Goal: Register for event/course

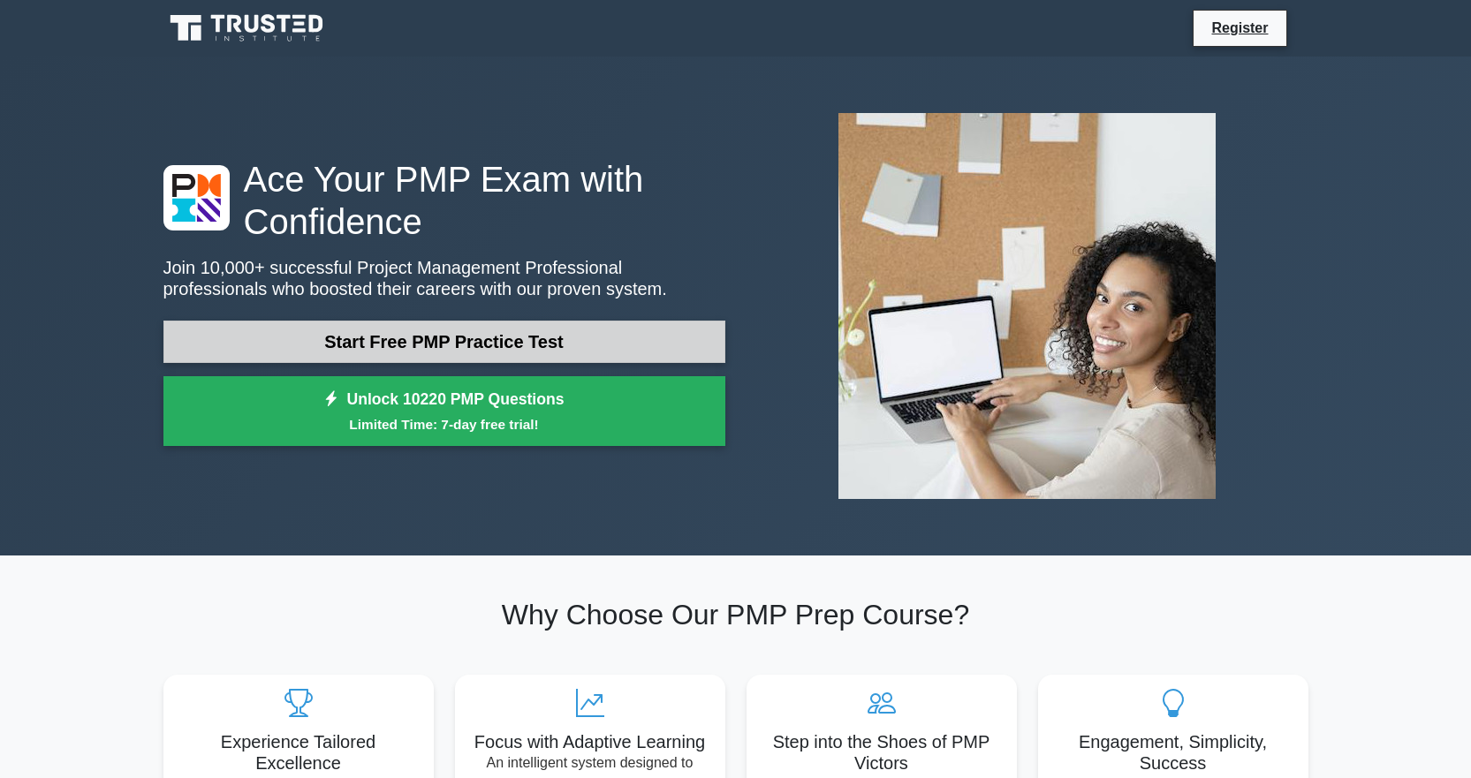
click at [514, 342] on link "Start Free PMP Practice Test" at bounding box center [444, 342] width 562 height 42
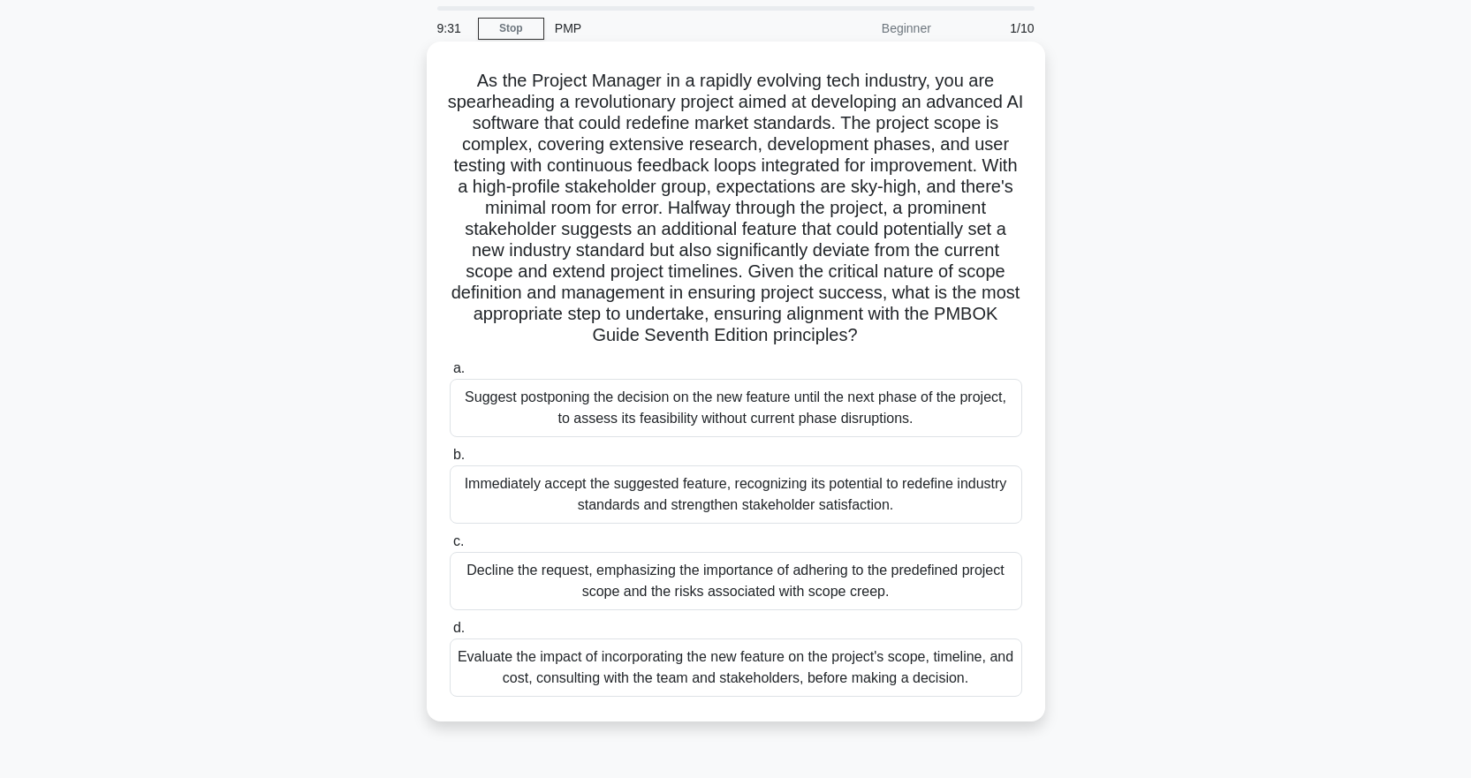
scroll to position [88, 0]
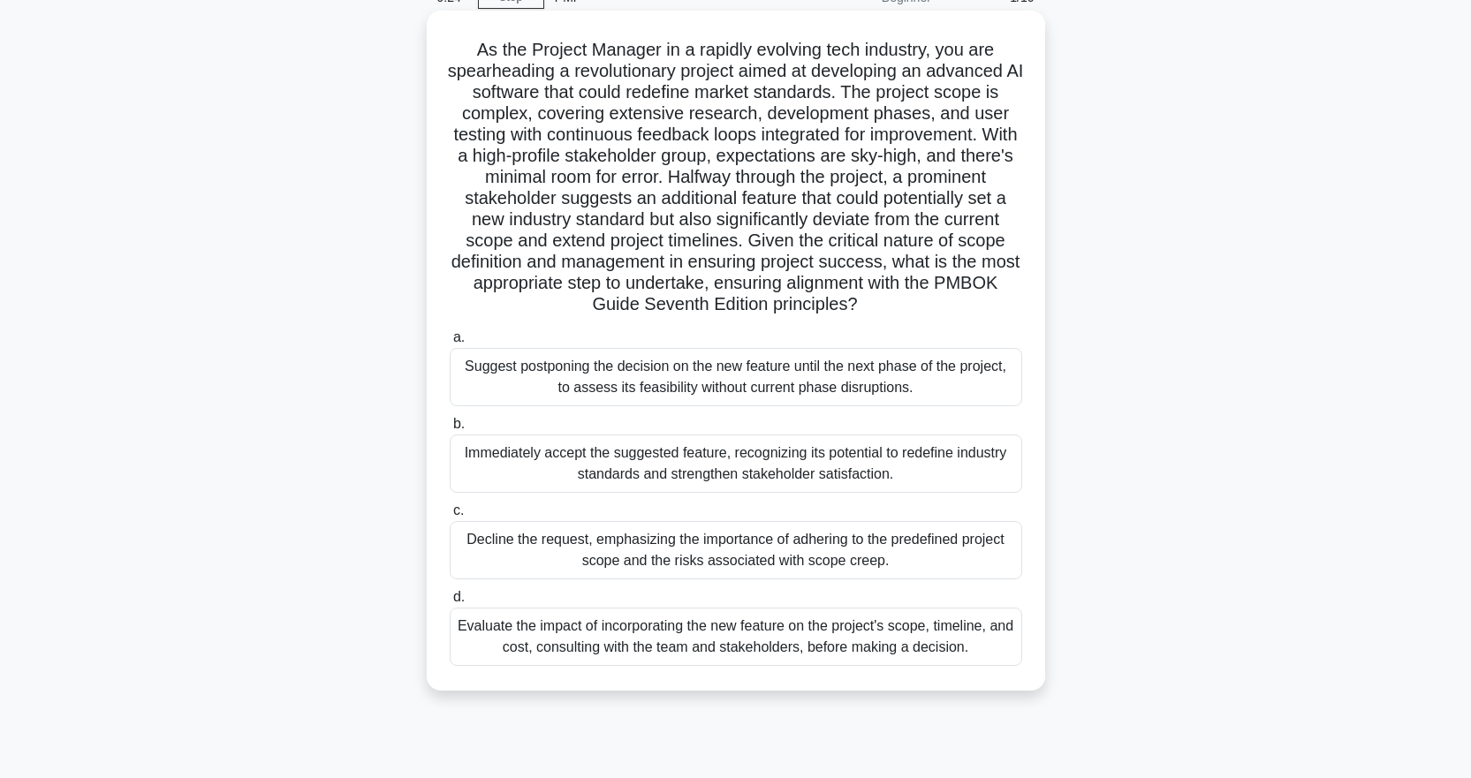
click at [725, 643] on div "Evaluate the impact of incorporating the new feature on the project's scope, ti…" at bounding box center [736, 637] width 573 height 58
click at [450, 603] on input "d. Evaluate the impact of incorporating the new feature on the project's scope,…" at bounding box center [450, 597] width 0 height 11
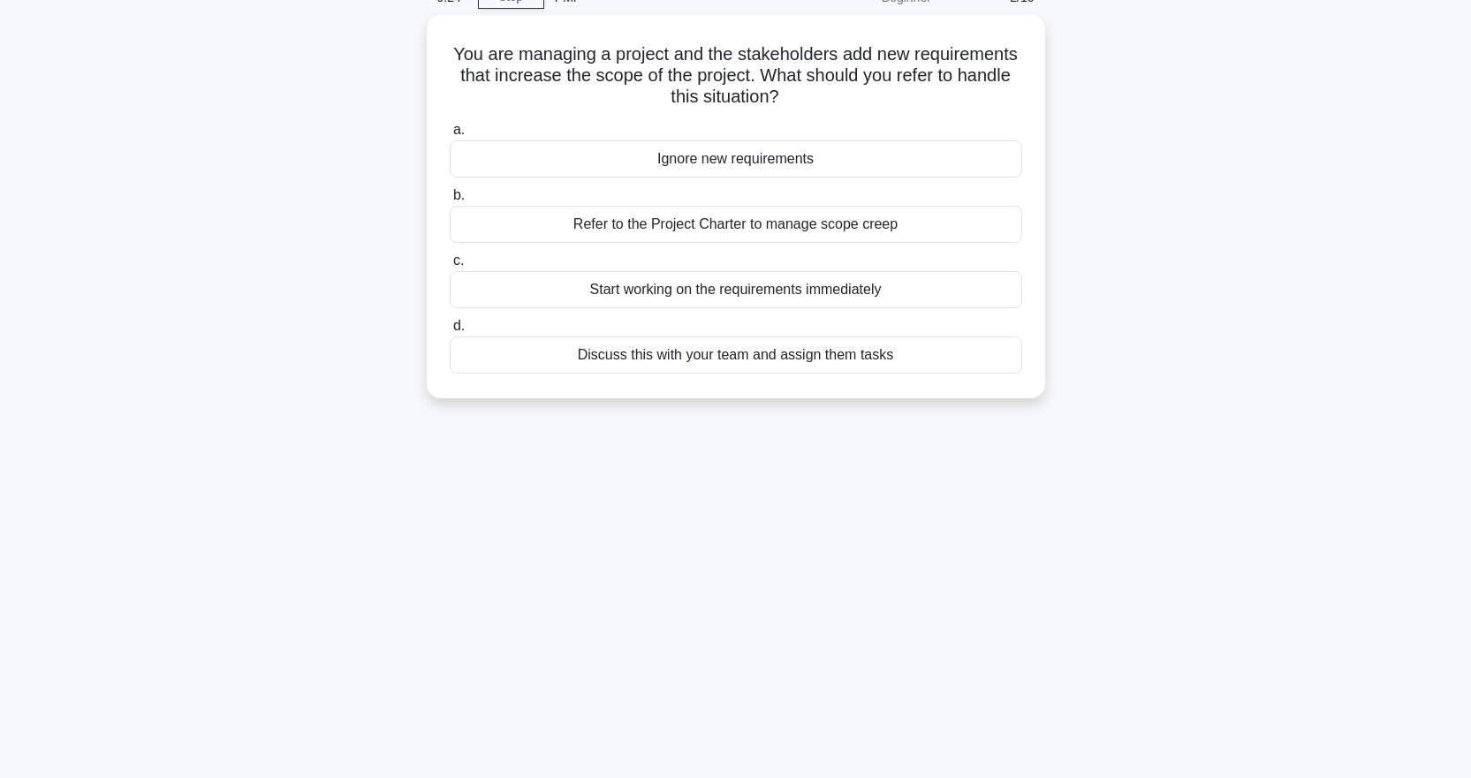
scroll to position [0, 0]
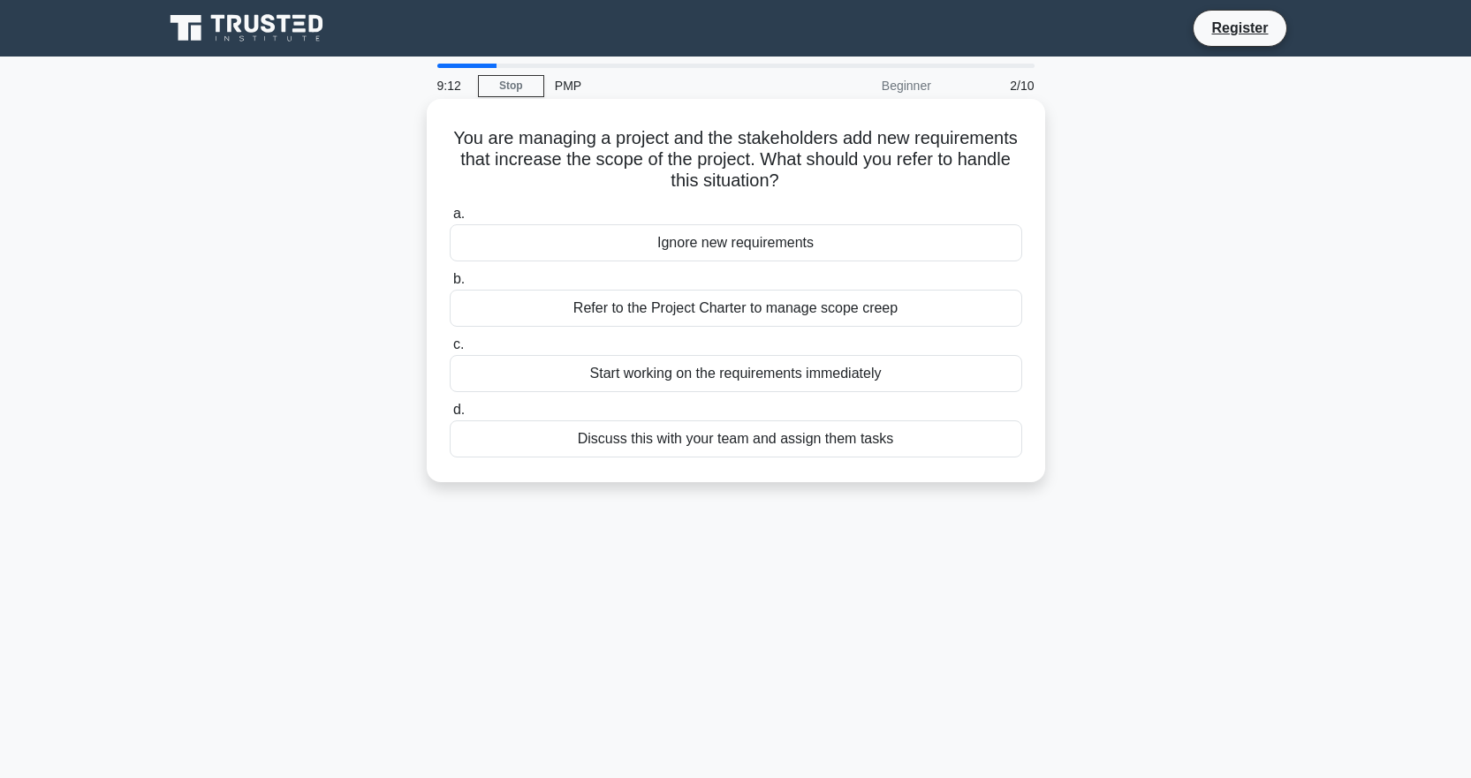
click at [780, 310] on div "Refer to the Project Charter to manage scope creep" at bounding box center [736, 308] width 573 height 37
click at [450, 285] on input "b. Refer to the Project Charter to manage scope creep" at bounding box center [450, 279] width 0 height 11
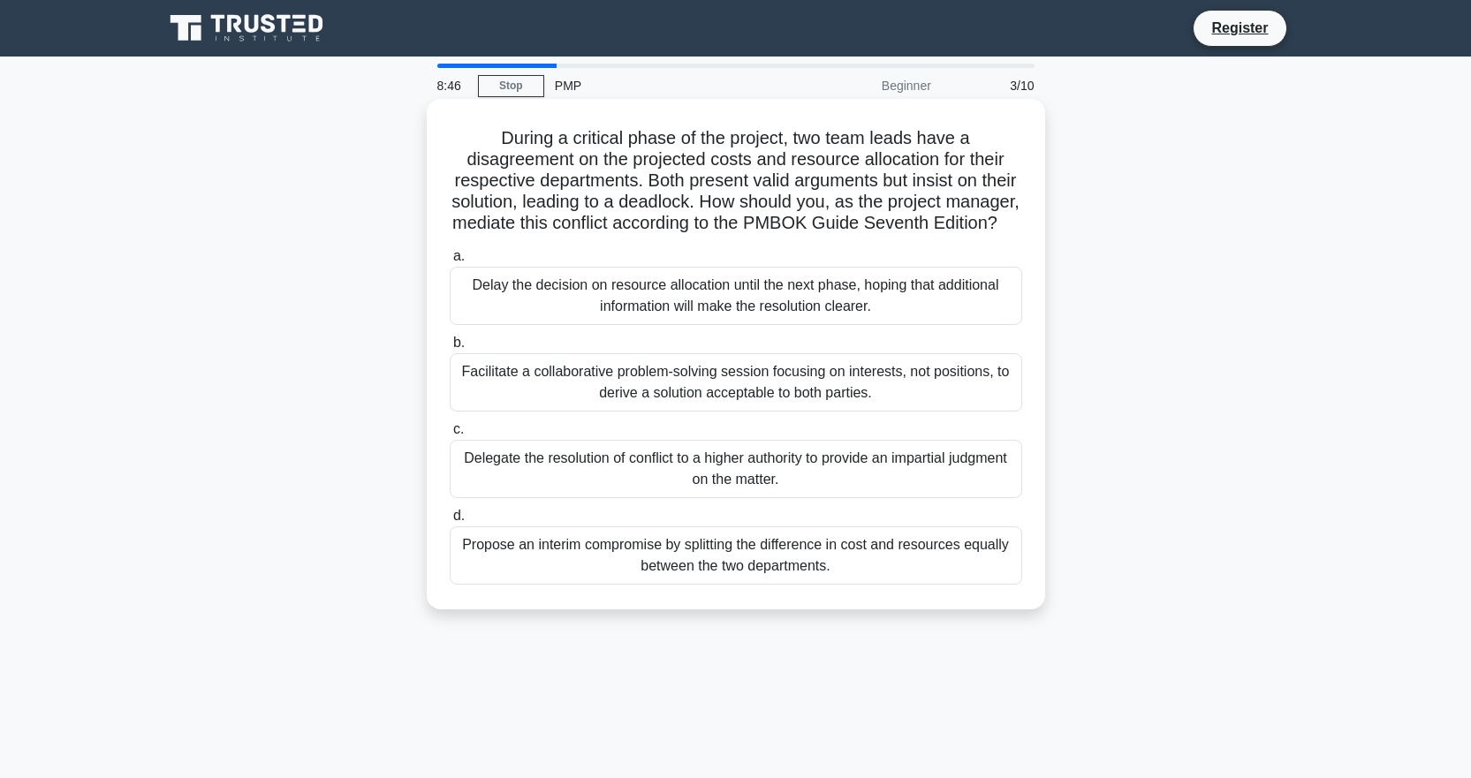
click at [730, 398] on div "Facilitate a collaborative problem-solving session focusing on interests, not p…" at bounding box center [736, 382] width 573 height 58
click at [450, 349] on input "b. Facilitate a collaborative problem-solving session focusing on interests, no…" at bounding box center [450, 343] width 0 height 11
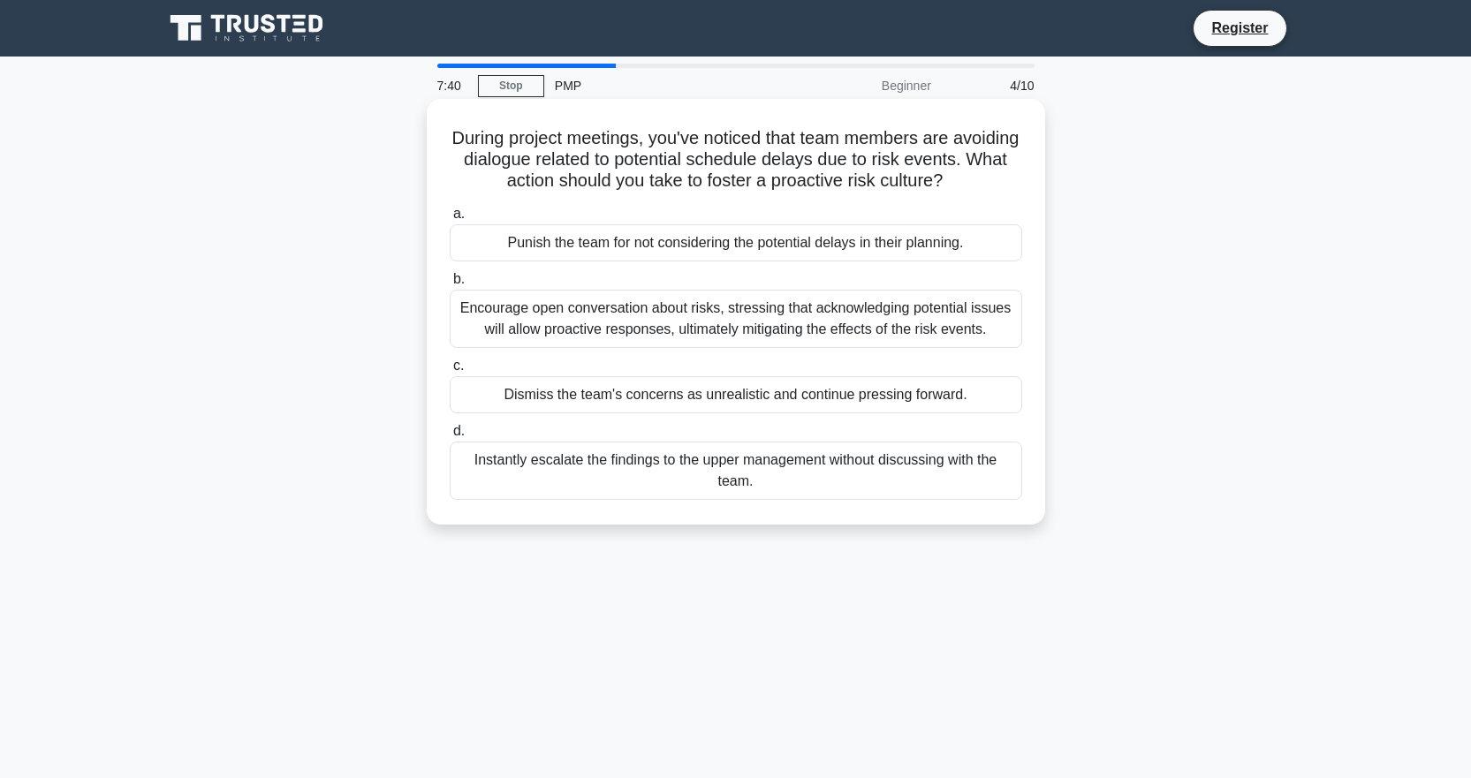
click at [725, 345] on div "Encourage open conversation about risks, stressing that acknowledging potential…" at bounding box center [736, 319] width 573 height 58
click at [450, 285] on input "b. Encourage open conversation about risks, stressing that acknowledging potent…" at bounding box center [450, 279] width 0 height 11
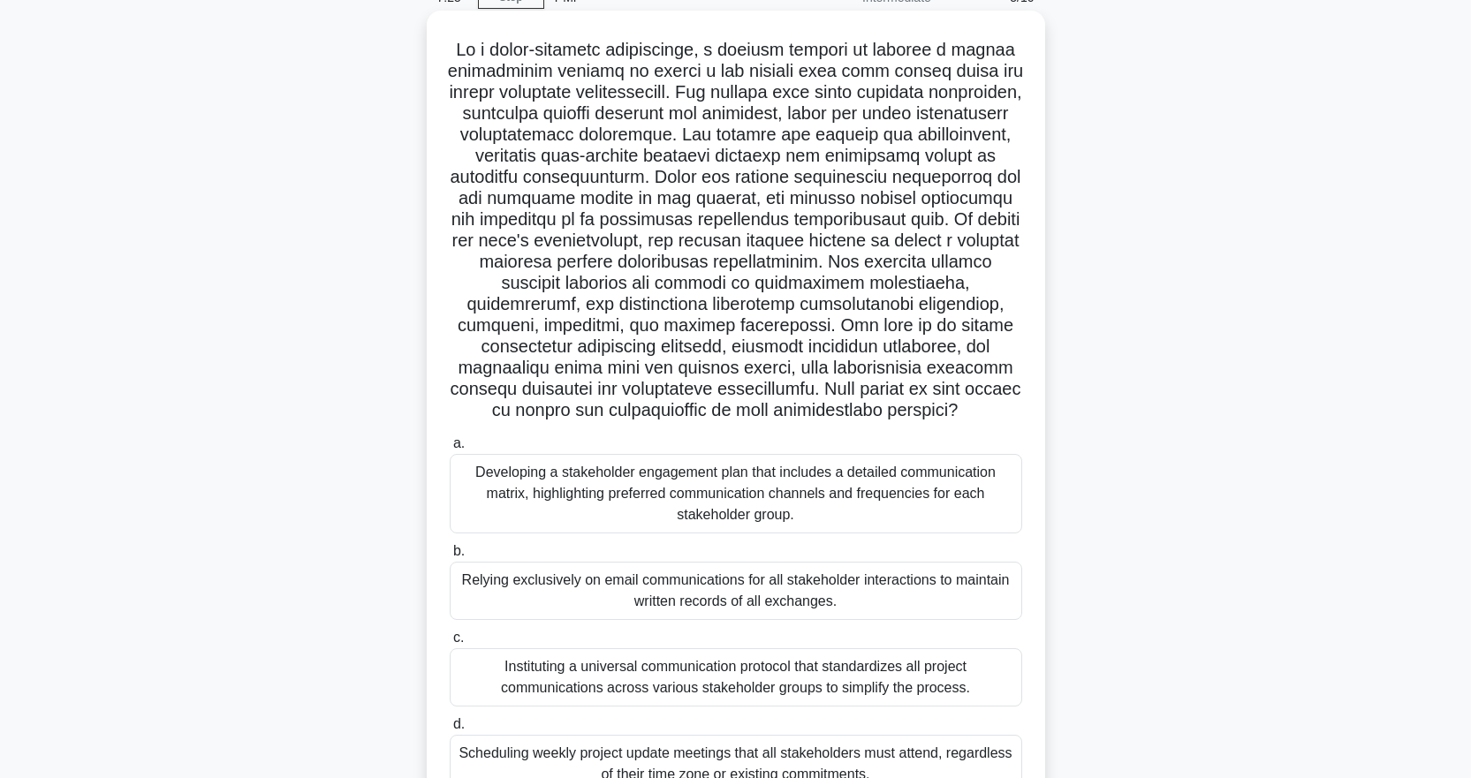
scroll to position [176, 0]
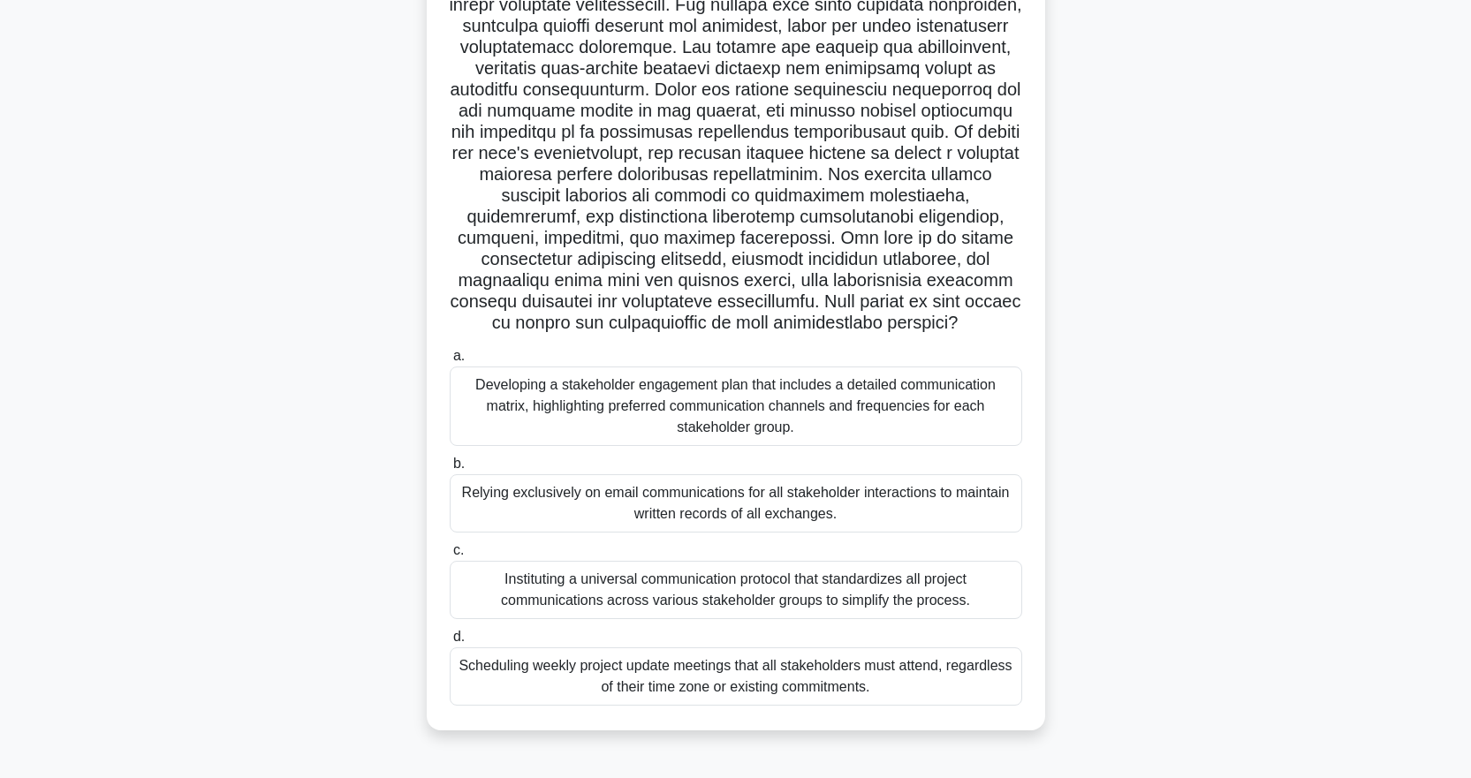
click at [637, 416] on div "Developing a stakeholder engagement plan that includes a detailed communication…" at bounding box center [736, 407] width 573 height 80
click at [450, 362] on input "a. Developing a stakeholder engagement plan that includes a detailed communicat…" at bounding box center [450, 356] width 0 height 11
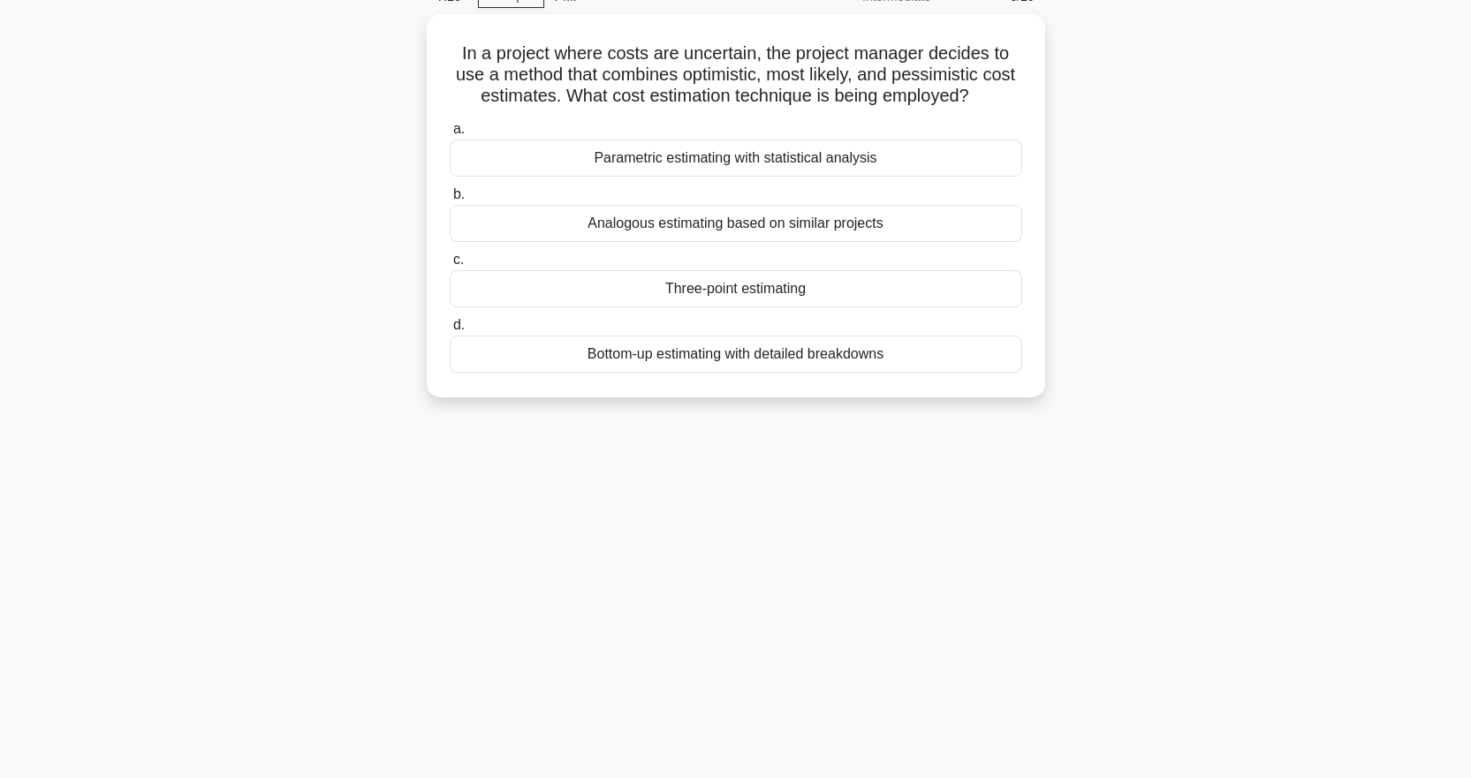
scroll to position [0, 0]
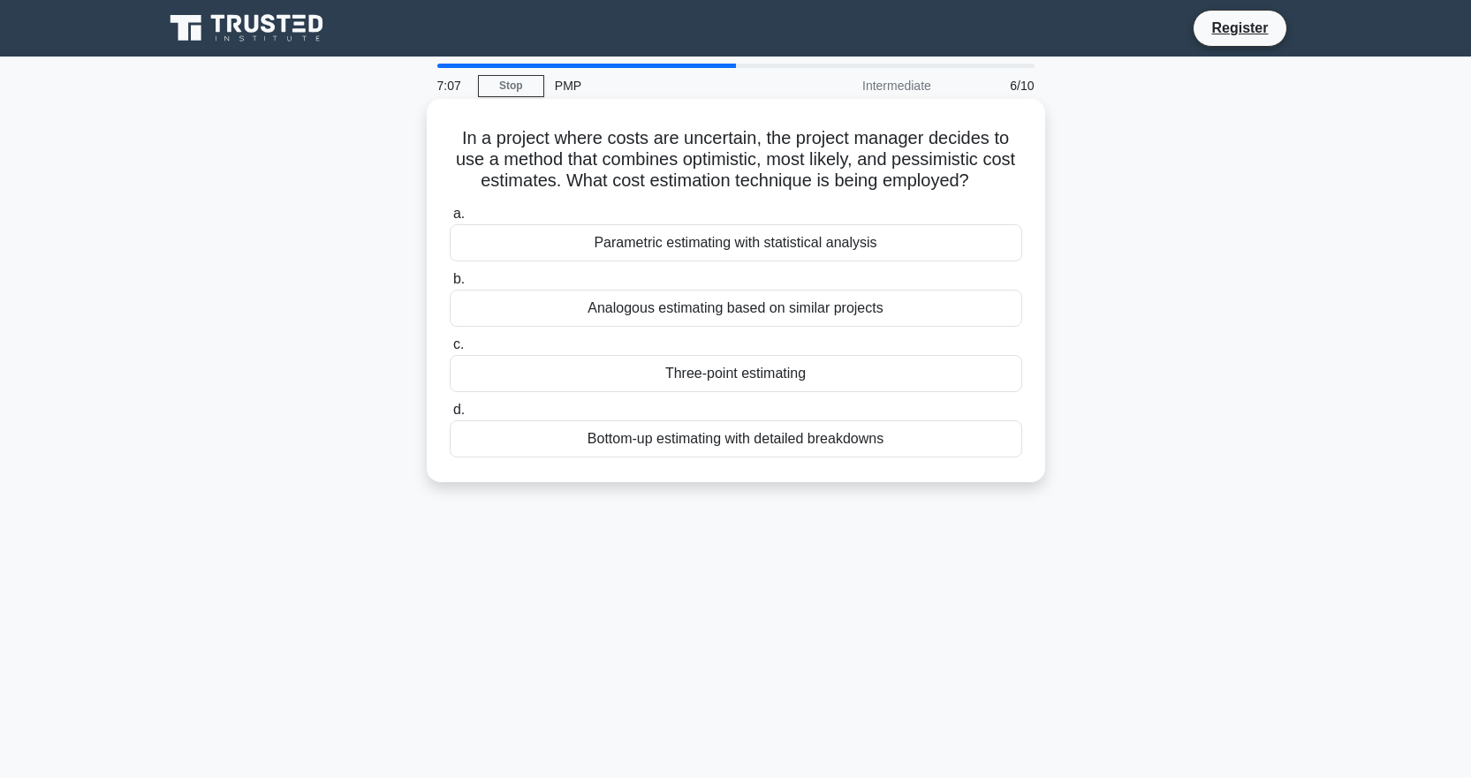
click at [760, 443] on div "Bottom-up estimating with detailed breakdowns" at bounding box center [736, 439] width 573 height 37
click at [450, 416] on input "d. Bottom-up estimating with detailed breakdowns" at bounding box center [450, 410] width 0 height 11
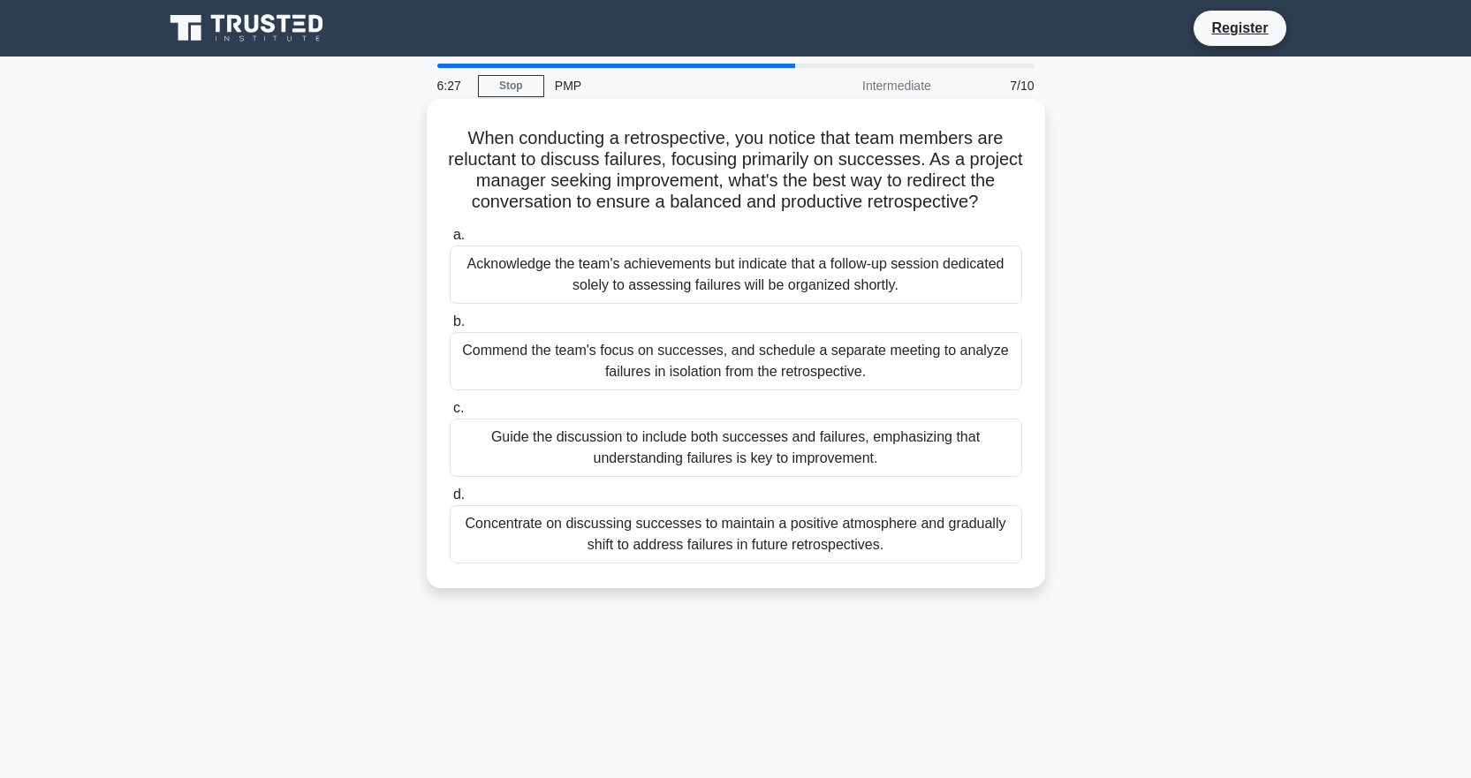
click at [800, 462] on div "Guide the discussion to include both successes and failures, emphasizing that u…" at bounding box center [736, 448] width 573 height 58
click at [450, 414] on input "c. Guide the discussion to include both successes and failures, emphasizing tha…" at bounding box center [450, 408] width 0 height 11
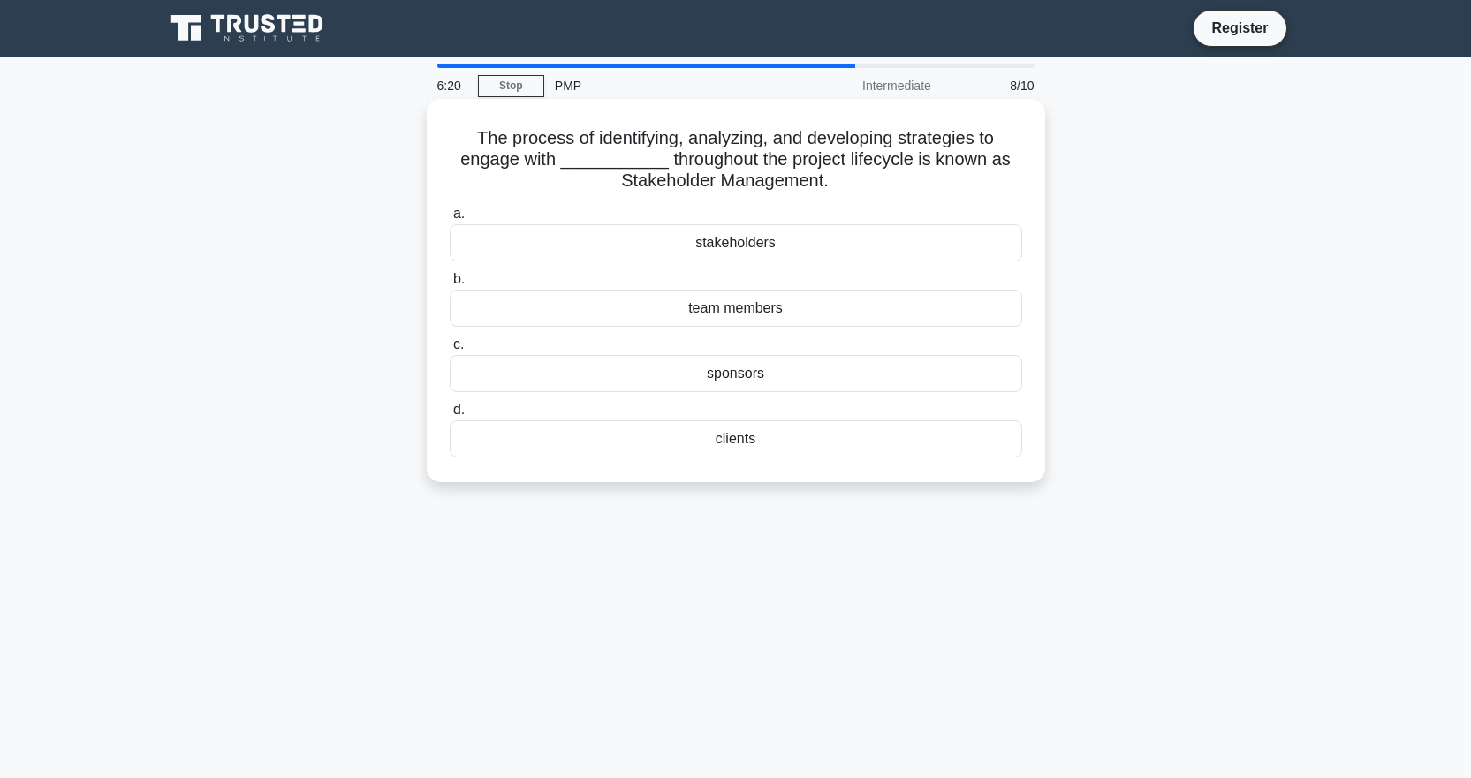
click at [764, 250] on div "stakeholders" at bounding box center [736, 242] width 573 height 37
click at [450, 220] on input "a. stakeholders" at bounding box center [450, 214] width 0 height 11
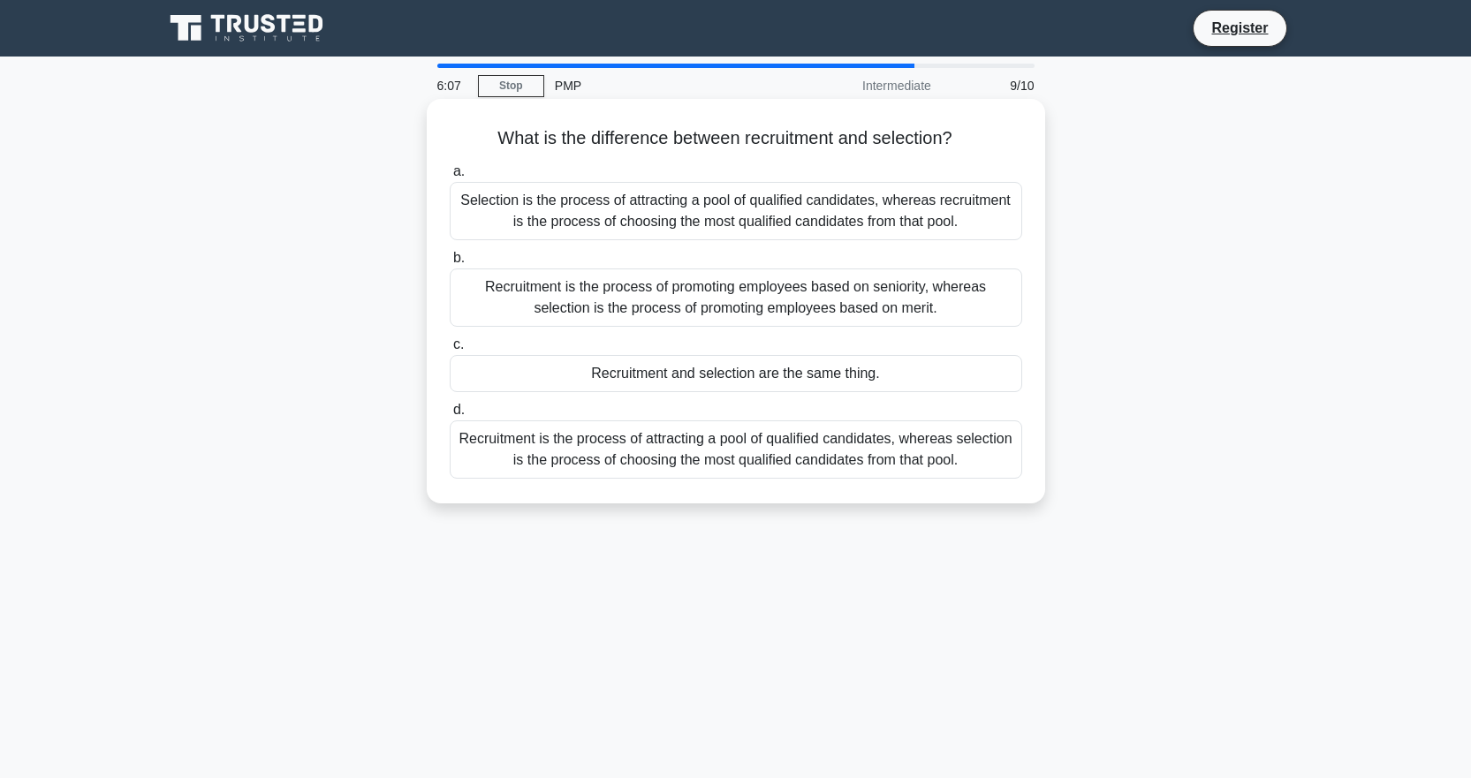
click at [733, 449] on div "Recruitment is the process of attracting a pool of qualified candidates, wherea…" at bounding box center [736, 450] width 573 height 58
click at [450, 416] on input "d. Recruitment is the process of attracting a pool of qualified candidates, whe…" at bounding box center [450, 410] width 0 height 11
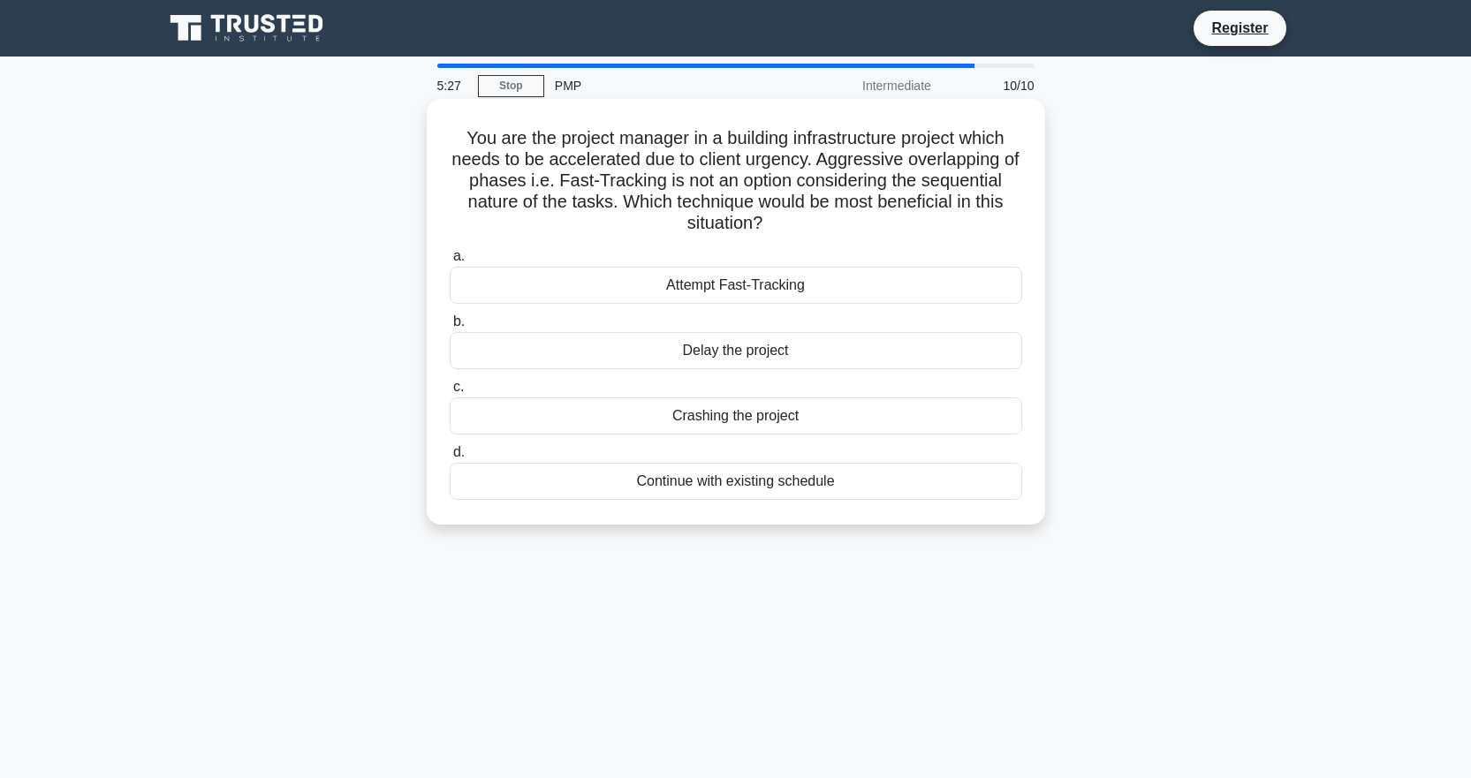
click at [749, 358] on div "Delay the project" at bounding box center [736, 350] width 573 height 37
click at [450, 328] on input "[PERSON_NAME] the project" at bounding box center [450, 321] width 0 height 11
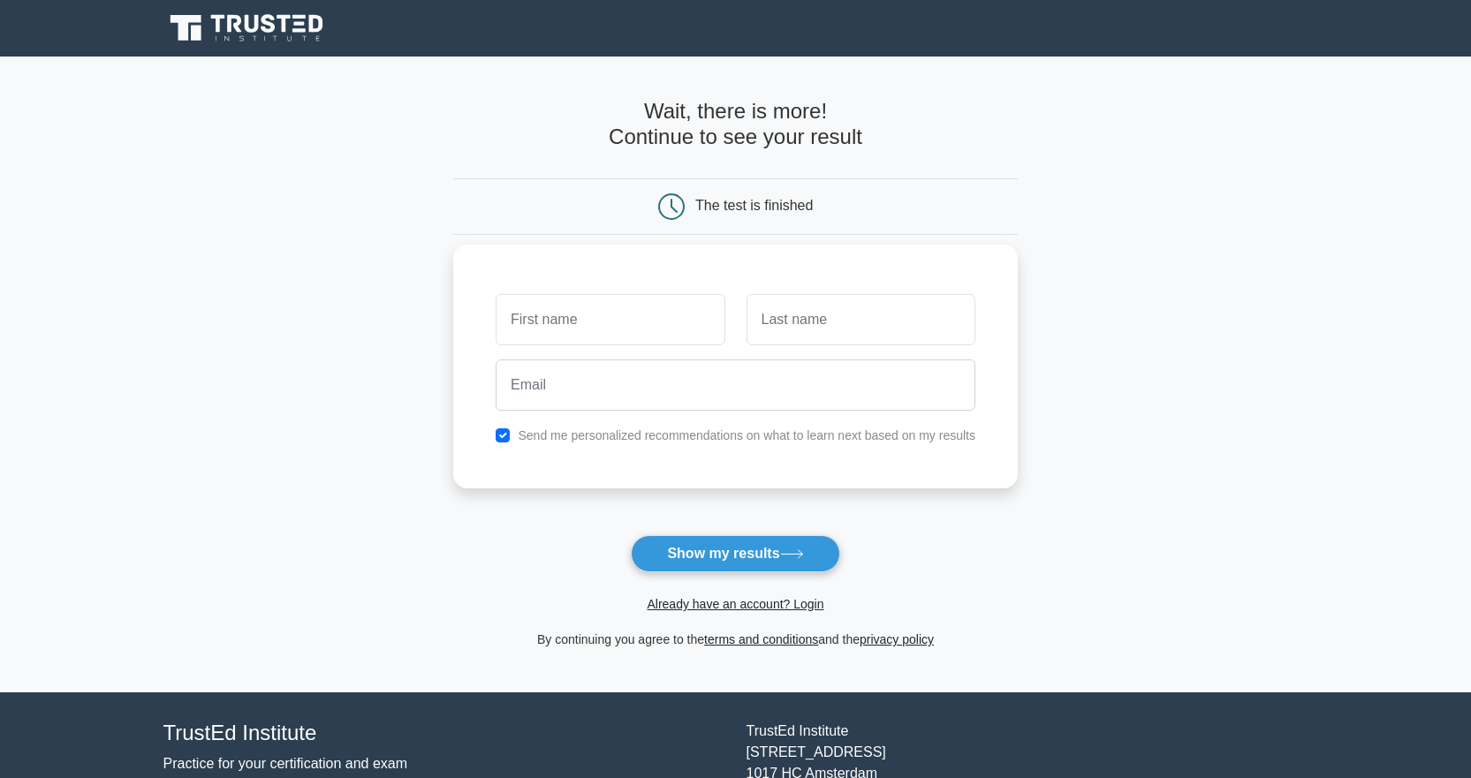
click at [663, 328] on input "text" at bounding box center [610, 319] width 229 height 51
type input "[PERSON_NAME]"
click at [785, 326] on input "text" at bounding box center [861, 319] width 229 height 51
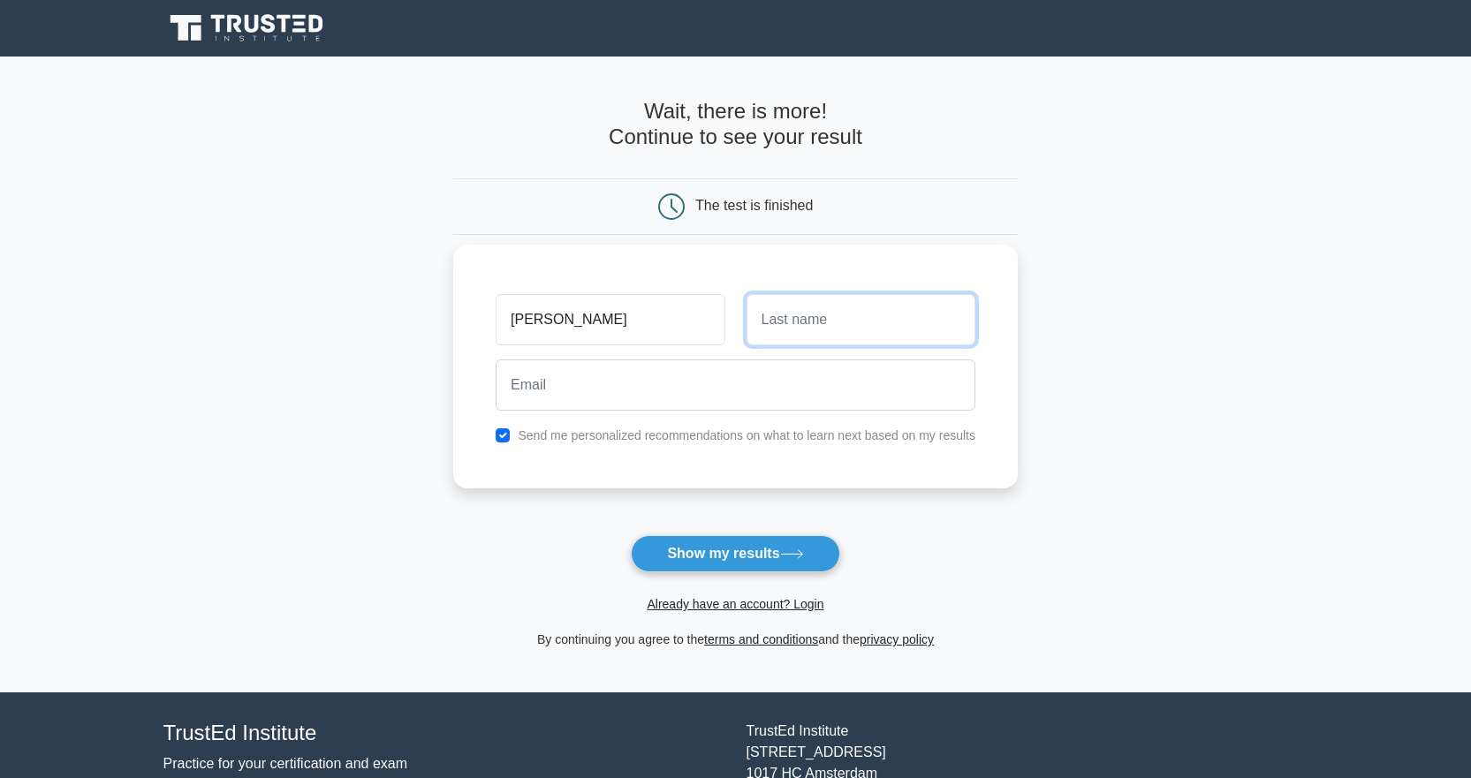
type input "Srivastav"
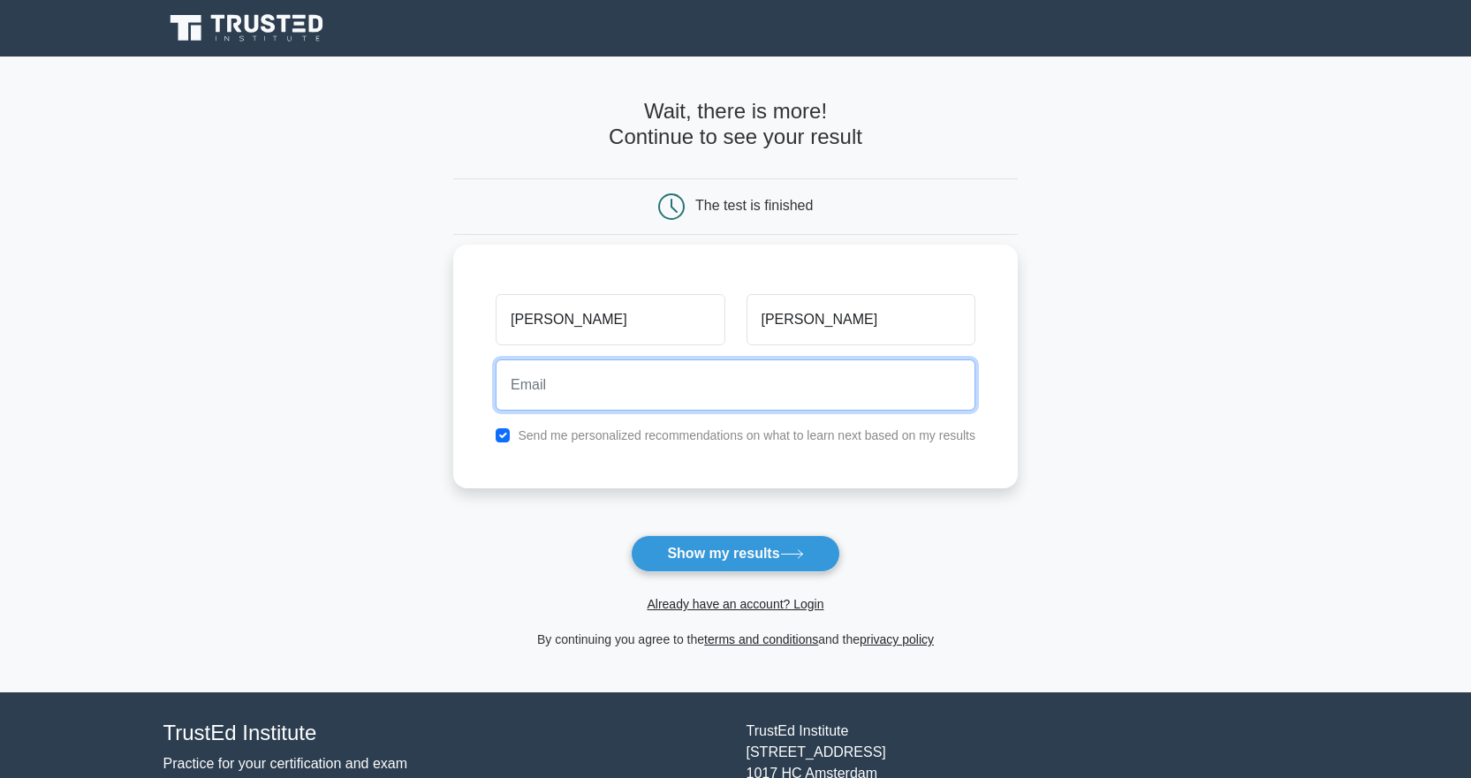
click at [753, 388] on input "email" at bounding box center [736, 385] width 480 height 51
type input "nsrivastav.123@gmail.com"
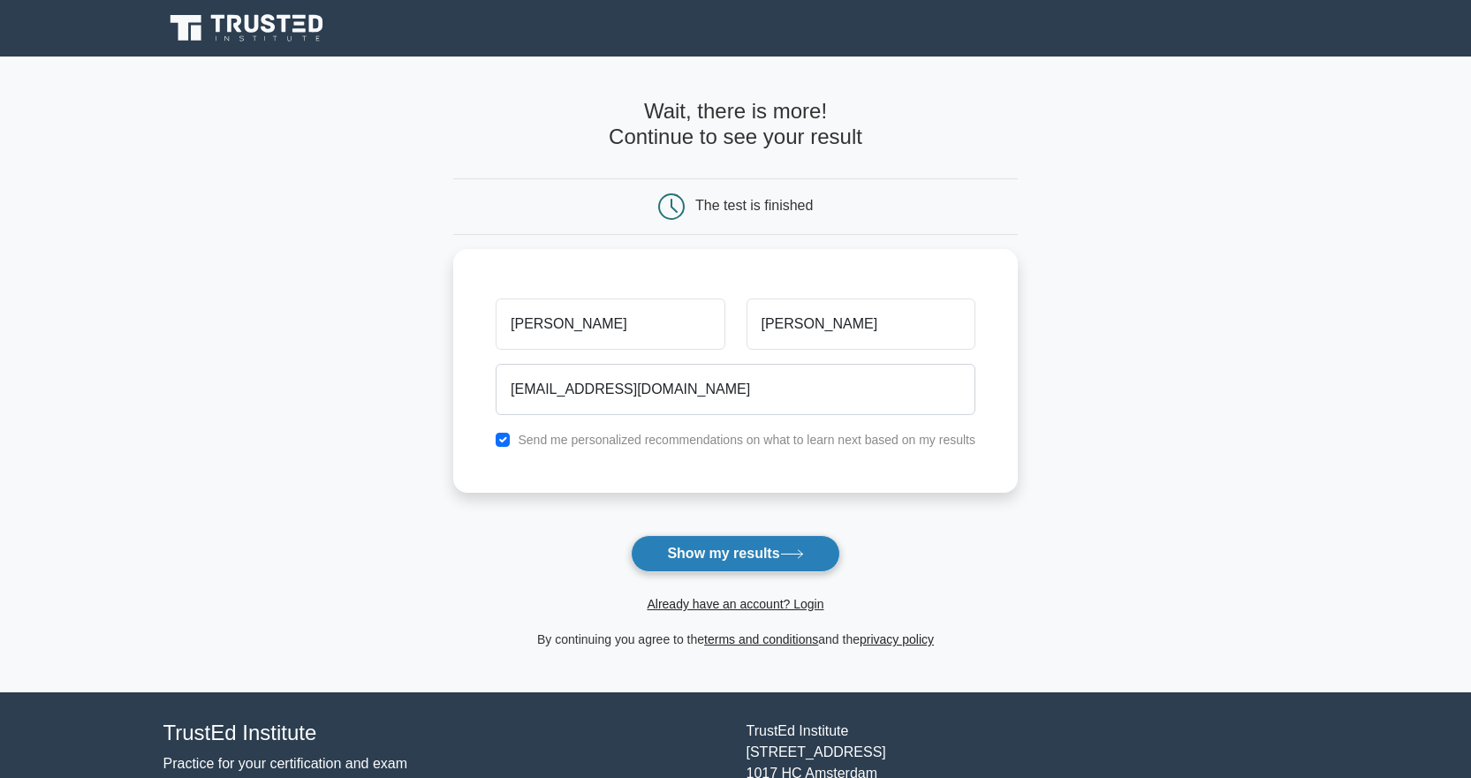
click at [778, 557] on button "Show my results" at bounding box center [735, 553] width 209 height 37
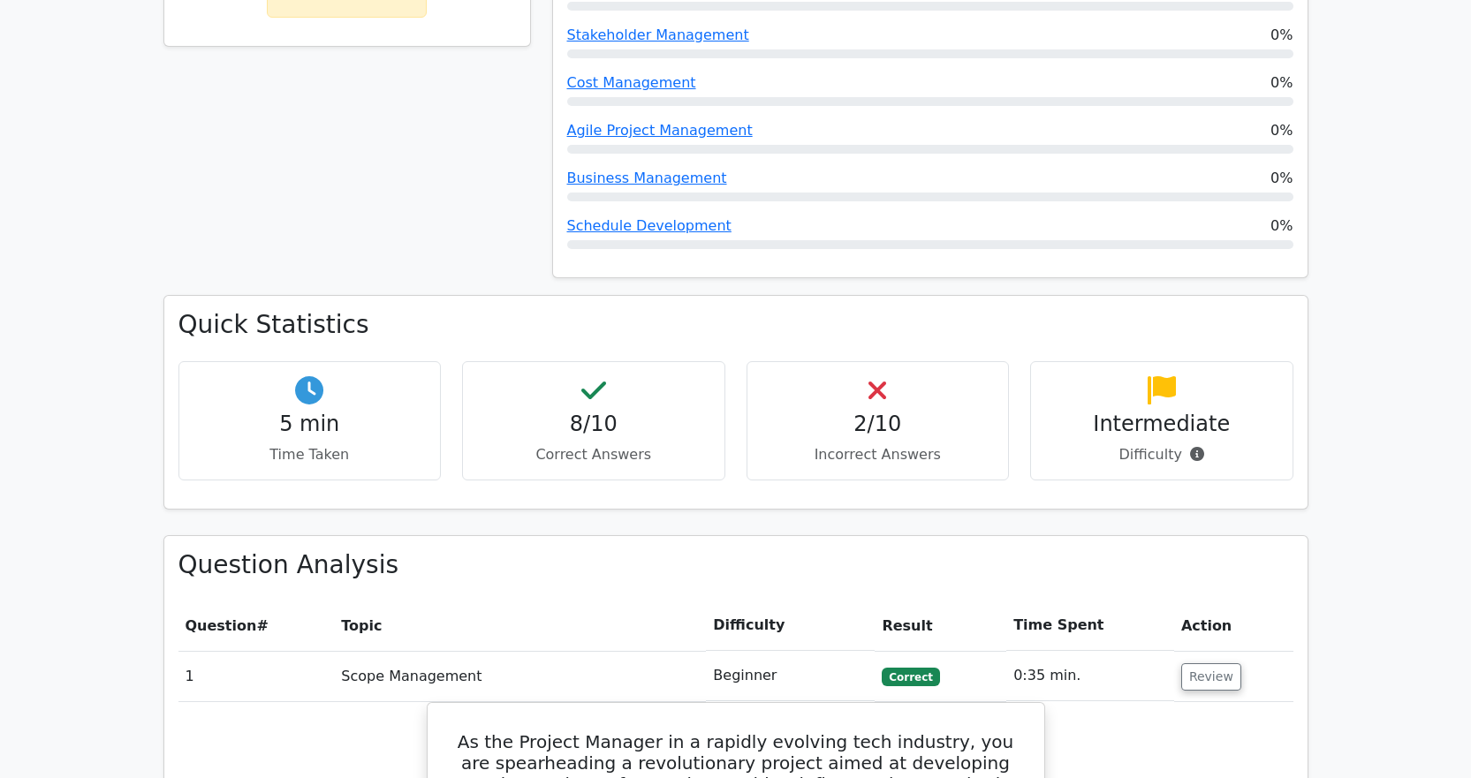
scroll to position [1237, 0]
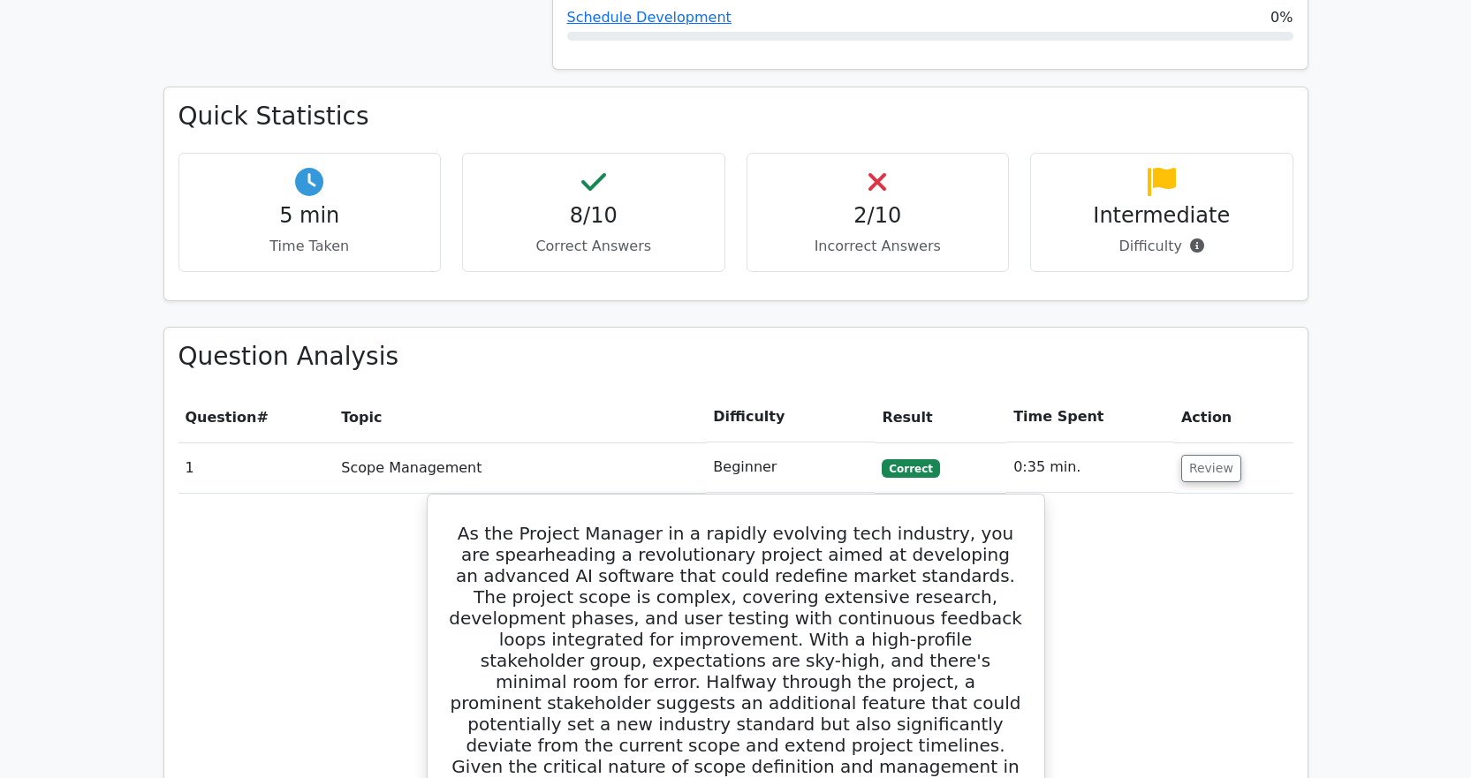
click at [900, 203] on h4 "2/10" at bounding box center [878, 216] width 233 height 26
